Goal: Task Accomplishment & Management: Use online tool/utility

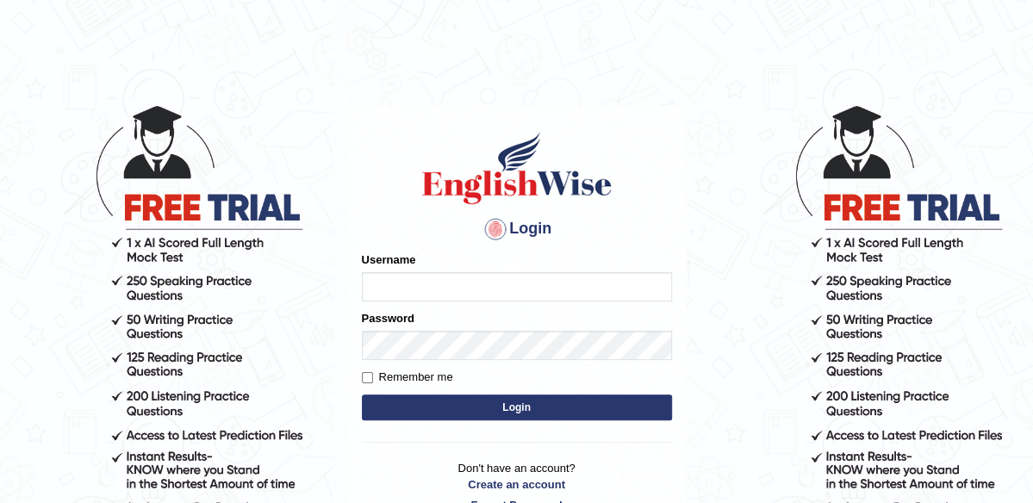
type input "maliny"
click at [476, 409] on button "Login" at bounding box center [517, 408] width 310 height 26
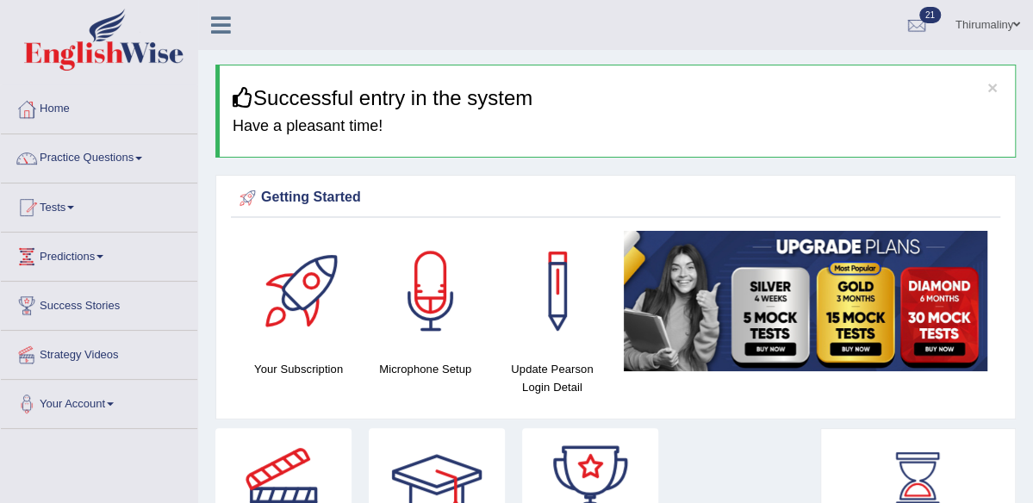
click at [252, 96] on icon at bounding box center [243, 97] width 21 height 21
click at [65, 210] on link "Tests" at bounding box center [99, 205] width 196 height 43
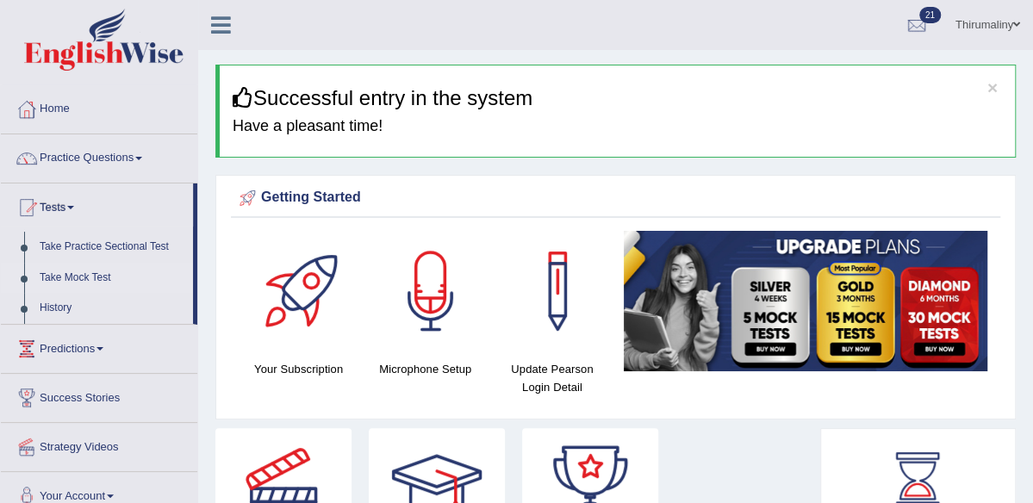
click at [86, 277] on link "Take Mock Test" at bounding box center [112, 278] width 161 height 31
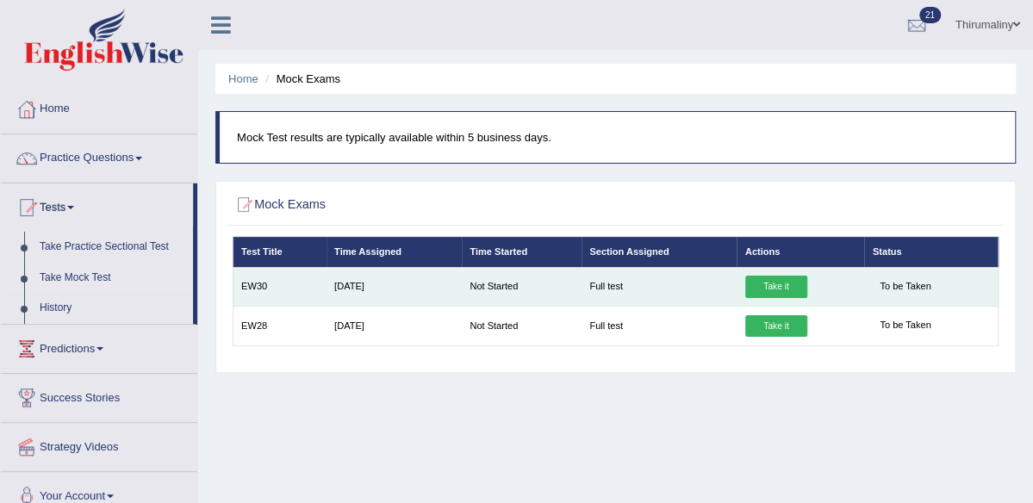
click at [779, 298] on link "Take it" at bounding box center [776, 287] width 62 height 22
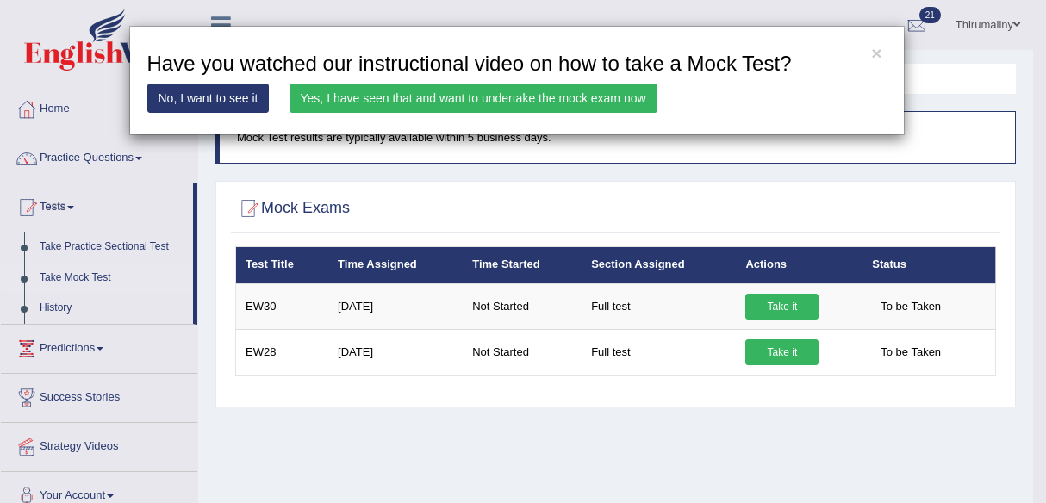
click at [612, 96] on link "Yes, I have seen that and want to undertake the mock exam now" at bounding box center [473, 98] width 368 height 29
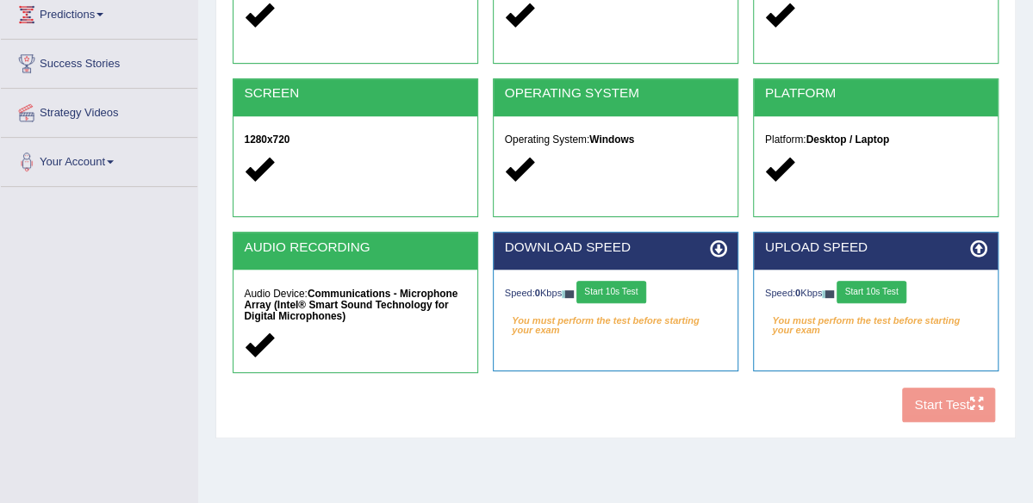
scroll to position [264, 0]
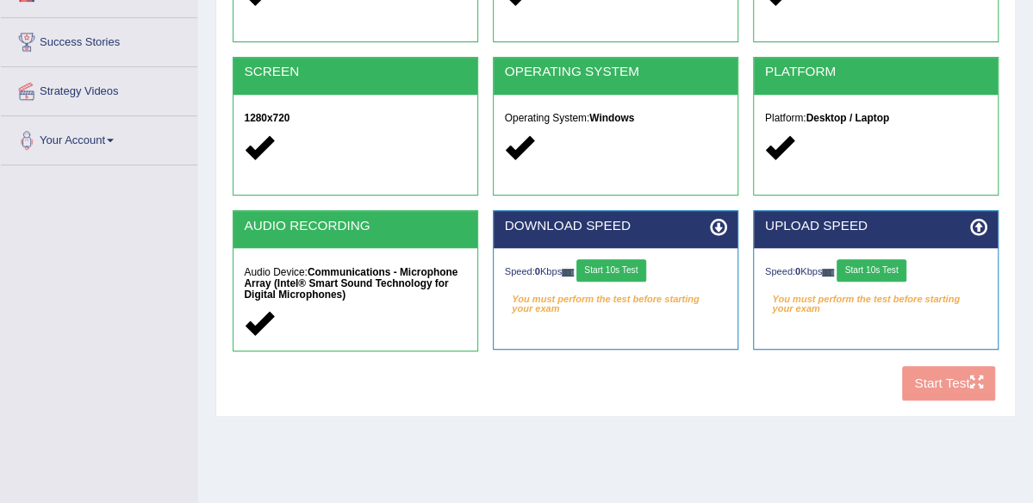
click at [646, 282] on button "Start 10s Test" at bounding box center [611, 270] width 70 height 22
click at [893, 282] on button "Start 10s Test" at bounding box center [872, 270] width 70 height 22
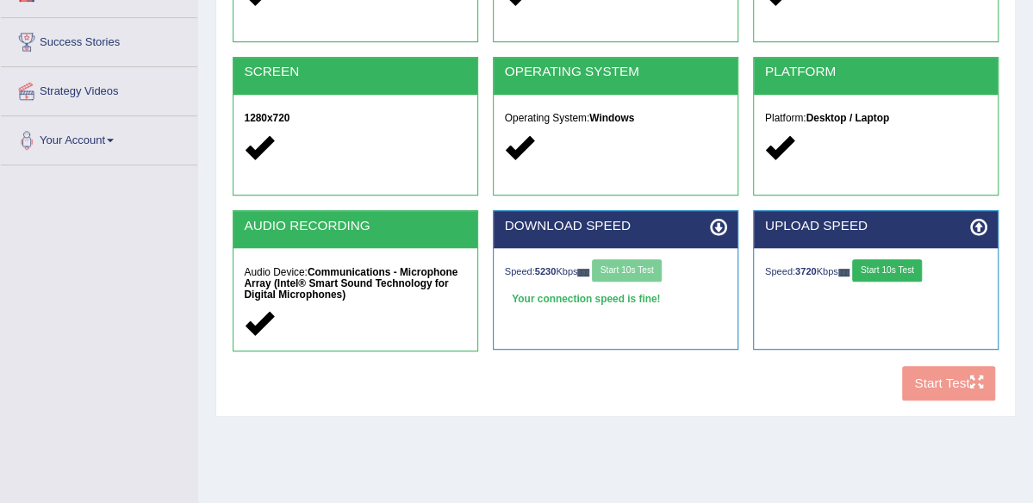
click at [893, 282] on button "Start 10s Test" at bounding box center [887, 270] width 70 height 22
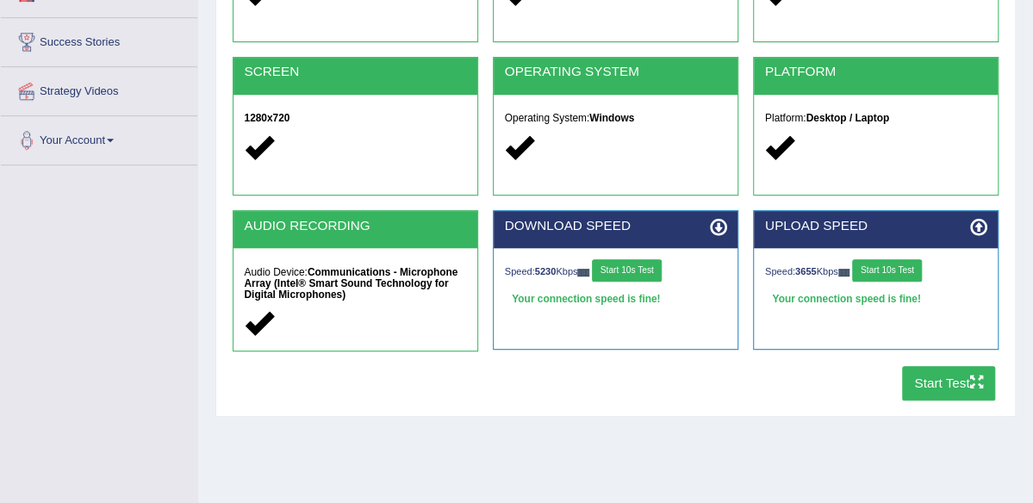
click at [953, 400] on button "Start Test" at bounding box center [949, 383] width 94 height 34
